Goal: Find specific page/section: Find specific page/section

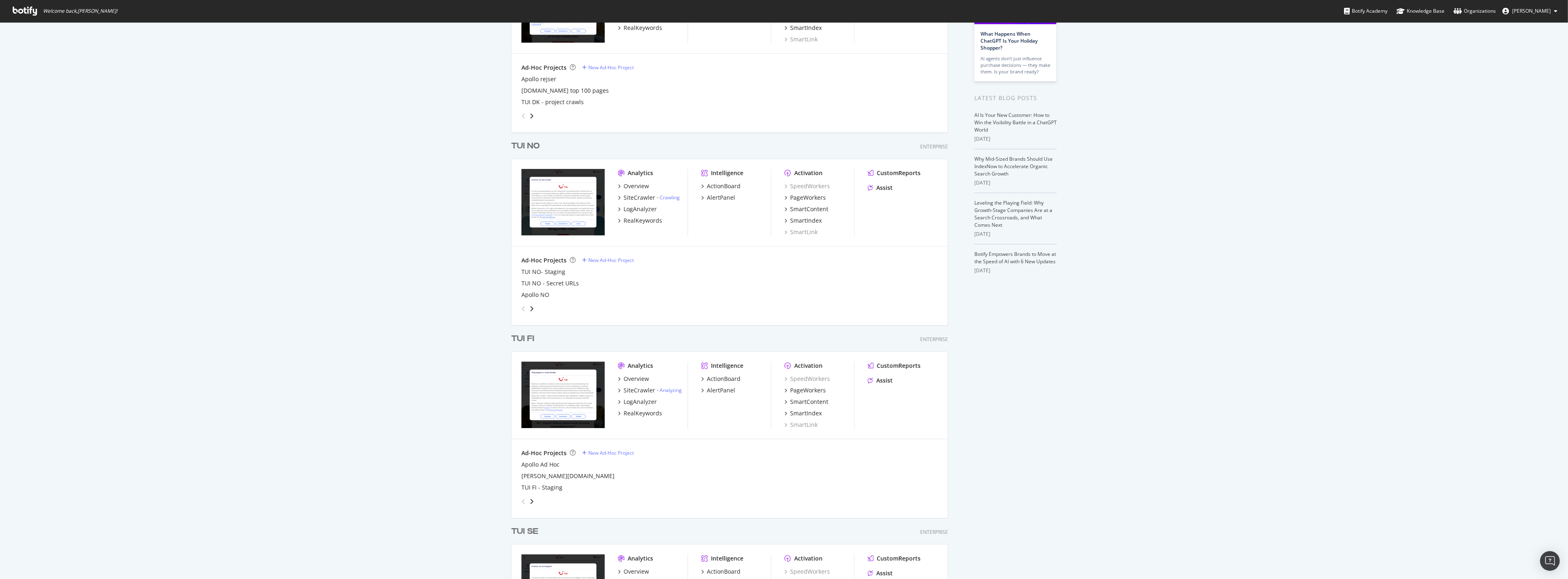
scroll to position [182, 0]
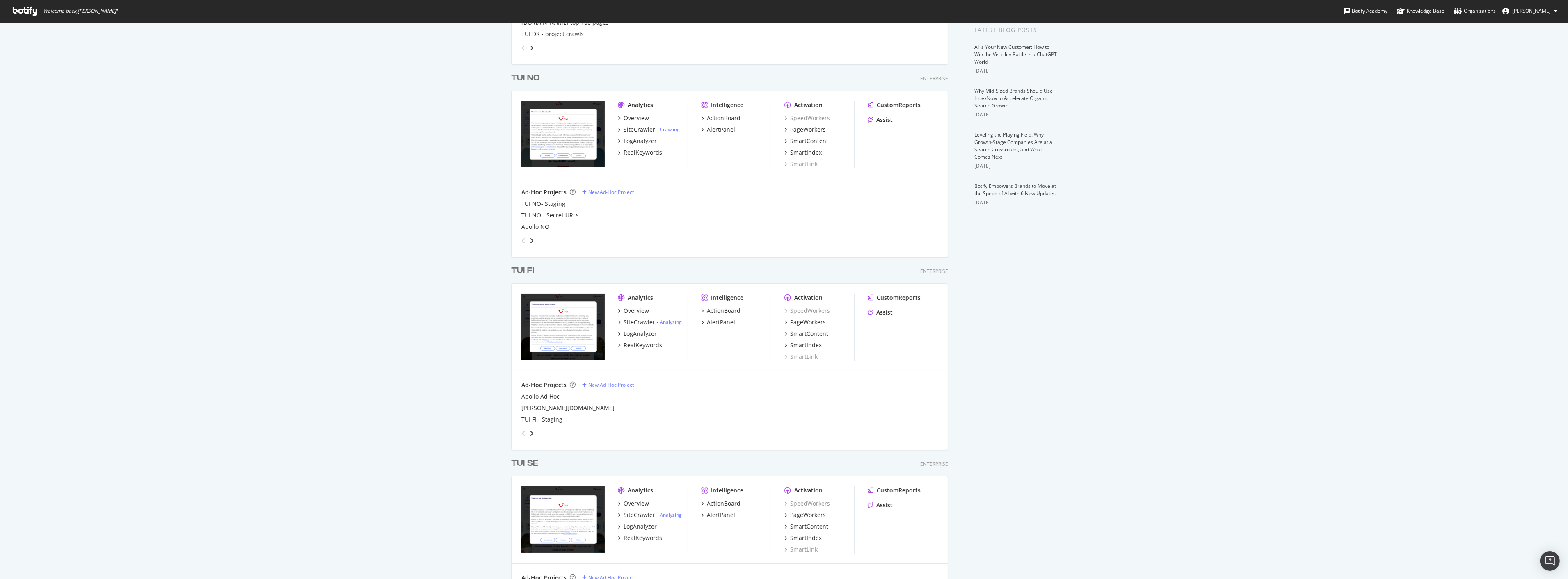
click at [514, 270] on div "TUI FI" at bounding box center [522, 270] width 23 height 12
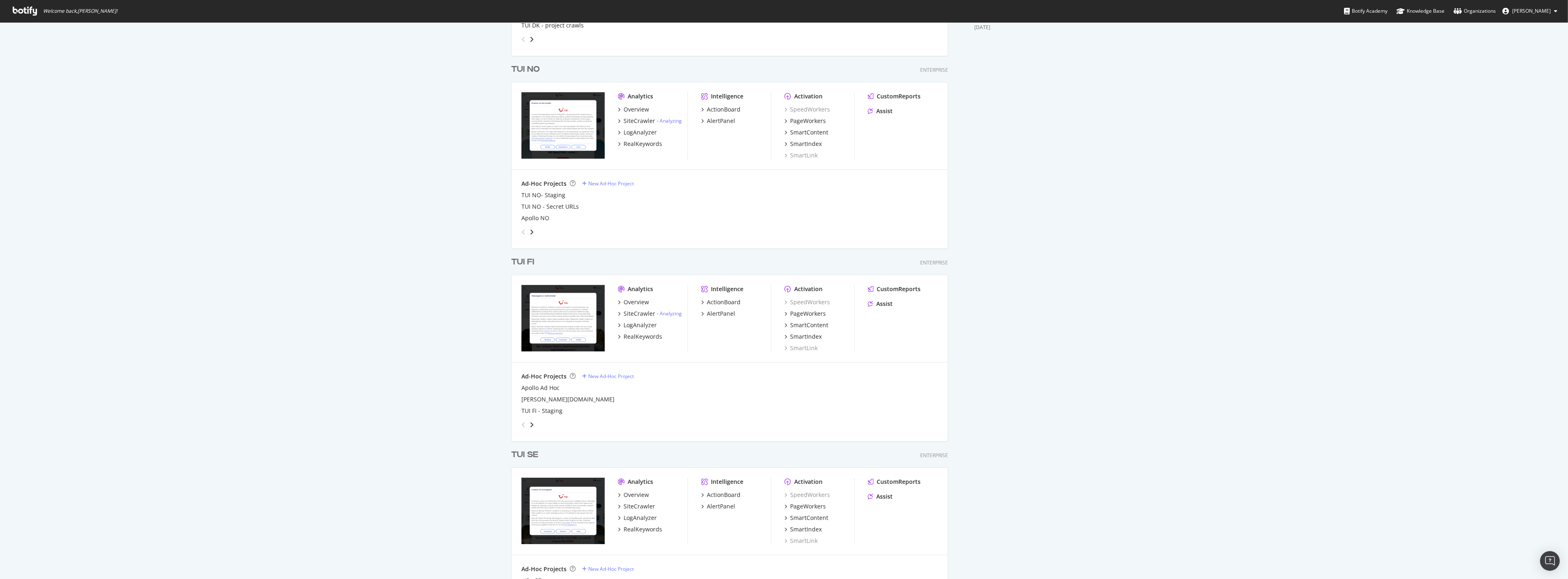
scroll to position [218, 0]
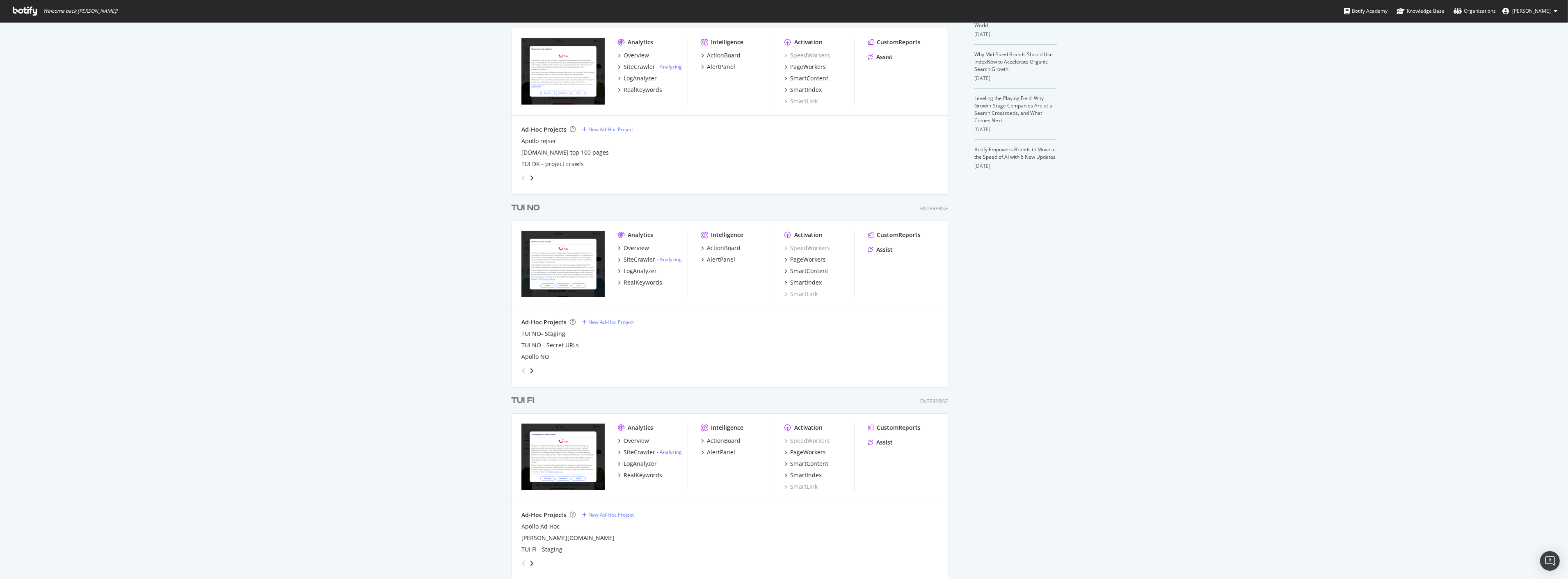
click at [523, 401] on div "TUI FI" at bounding box center [522, 401] width 23 height 12
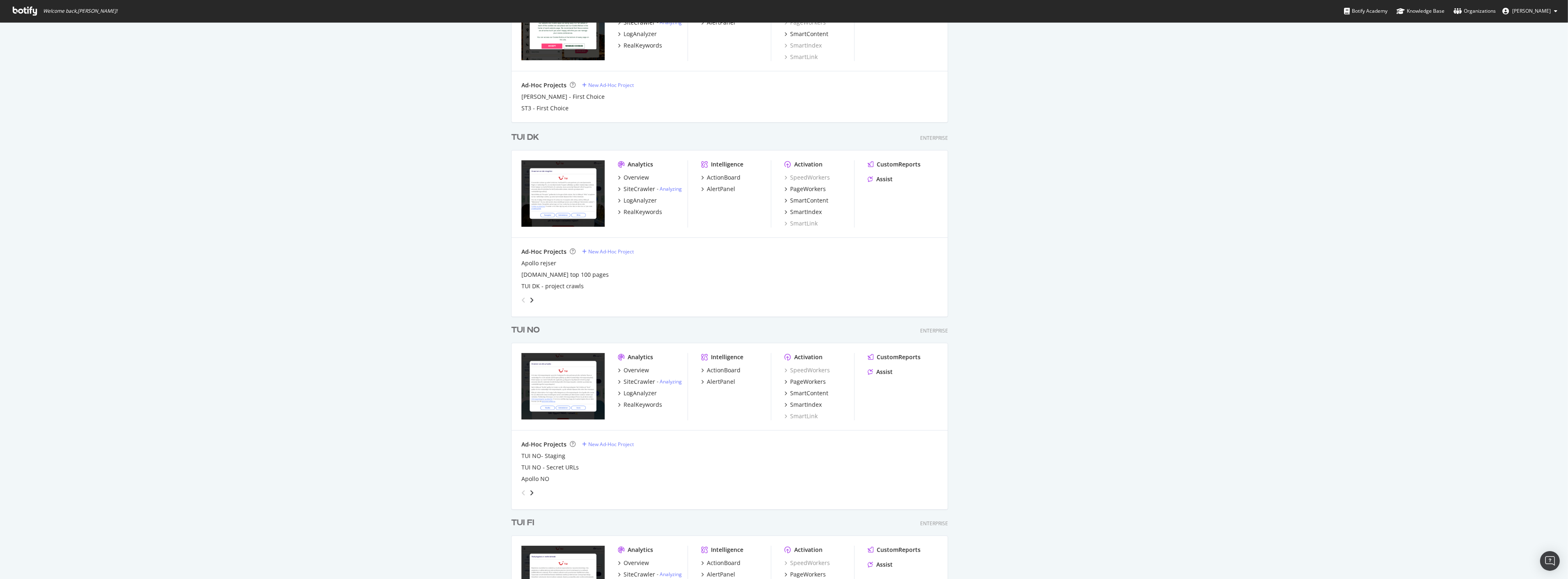
scroll to position [729, 0]
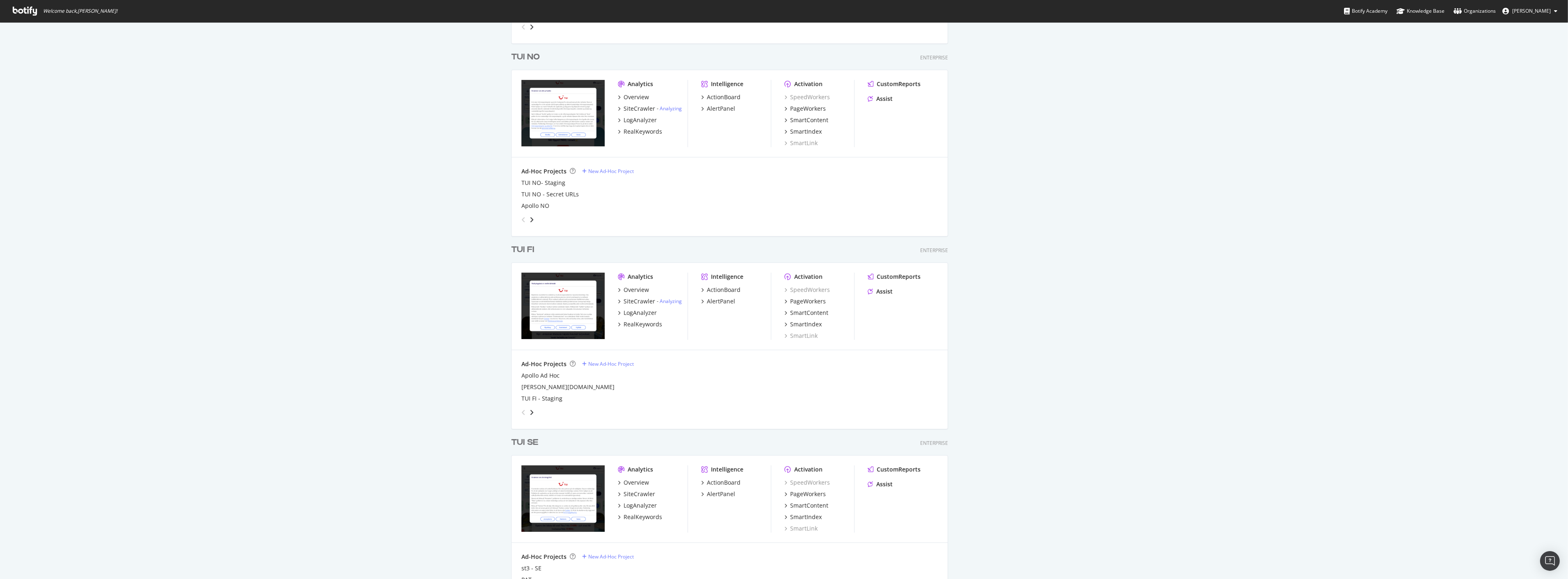
click at [531, 248] on div "TUI FI" at bounding box center [524, 250] width 26 height 12
